Goal: Navigation & Orientation: Go to known website

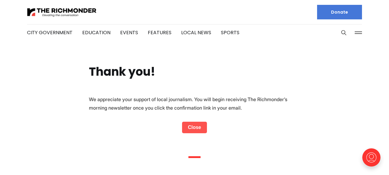
click at [192, 127] on link "Close" at bounding box center [194, 128] width 25 height 12
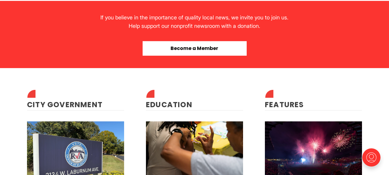
scroll to position [1391, 0]
